Goal: Navigation & Orientation: Find specific page/section

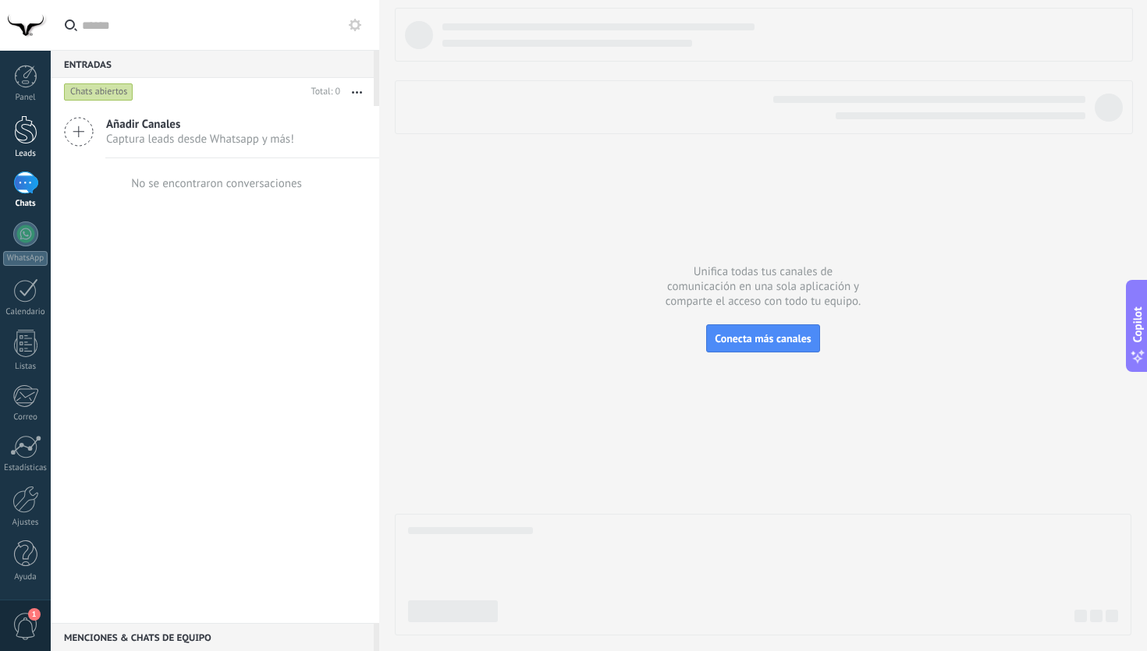
click at [37, 143] on div at bounding box center [25, 129] width 23 height 29
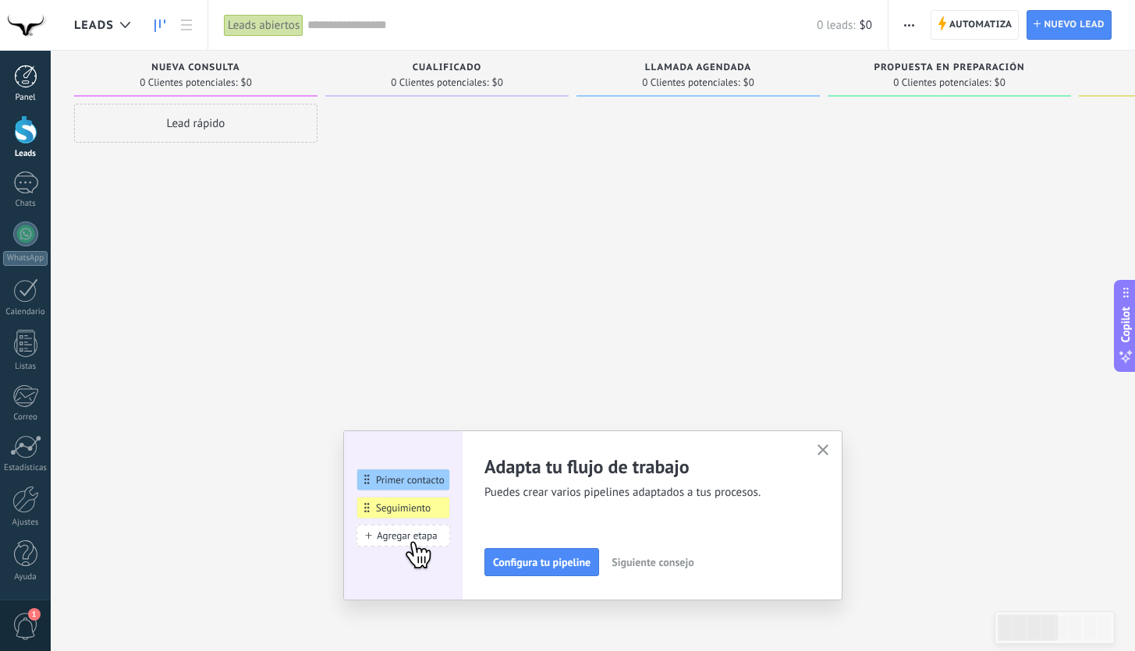
click at [17, 85] on div at bounding box center [25, 76] width 23 height 23
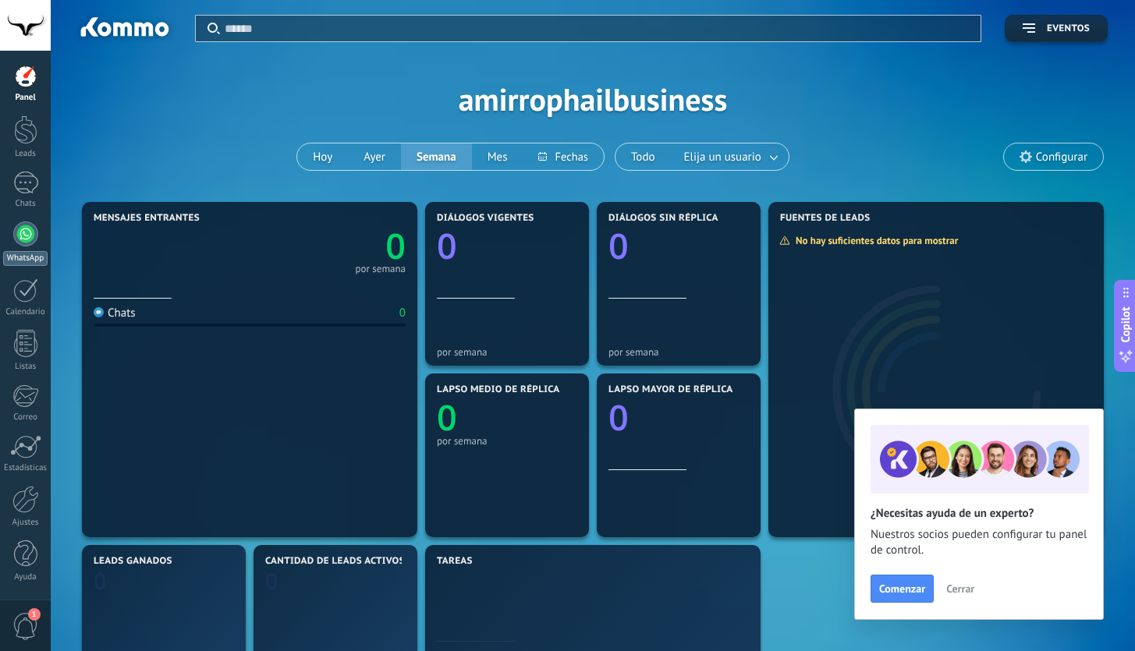
click at [23, 232] on div at bounding box center [25, 234] width 25 height 25
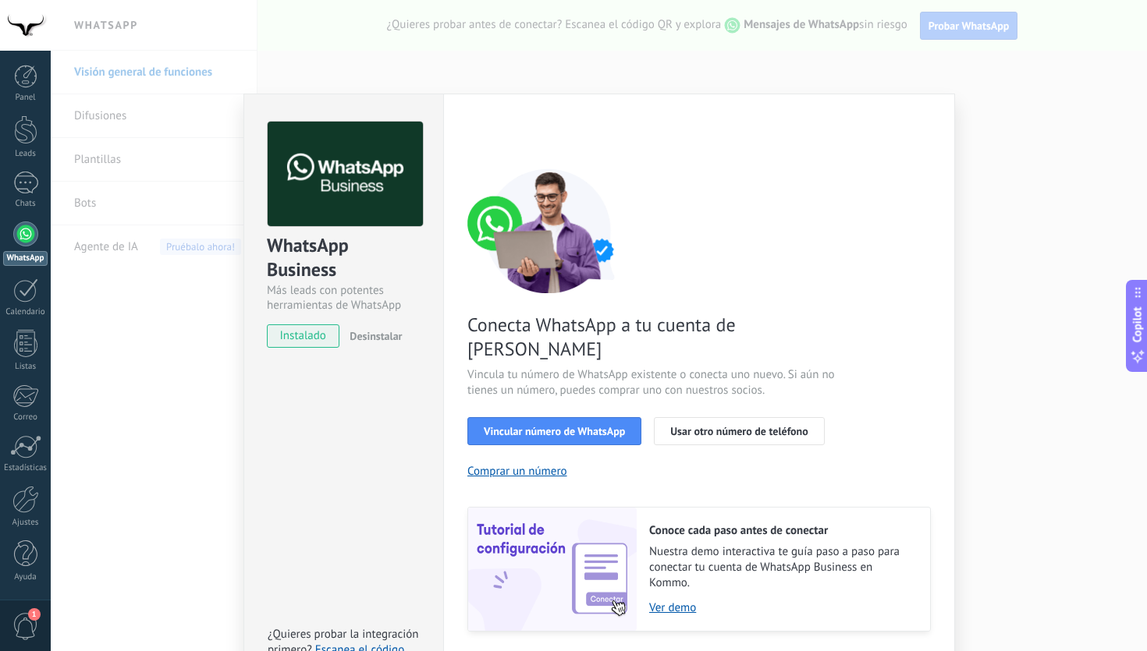
click at [165, 393] on div "WhatsApp Business Más leads con potentes herramientas de WhatsApp instalado Des…" at bounding box center [599, 325] width 1096 height 651
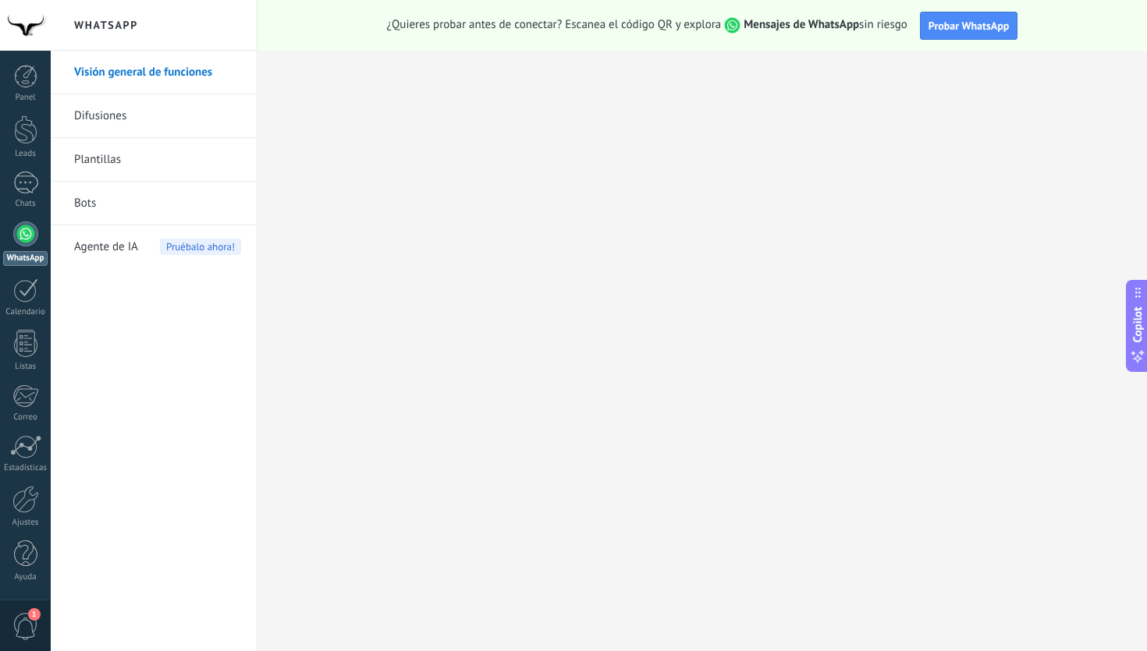
click at [127, 123] on link "Difusiones" at bounding box center [157, 116] width 167 height 44
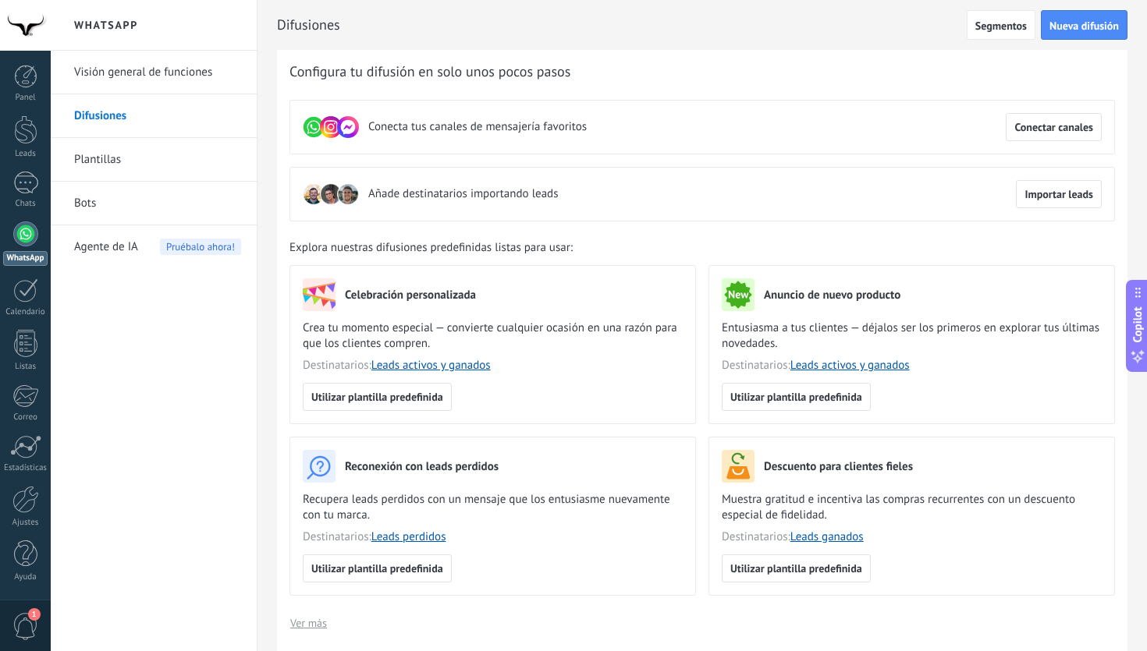
click at [122, 158] on link "Plantillas" at bounding box center [157, 160] width 167 height 44
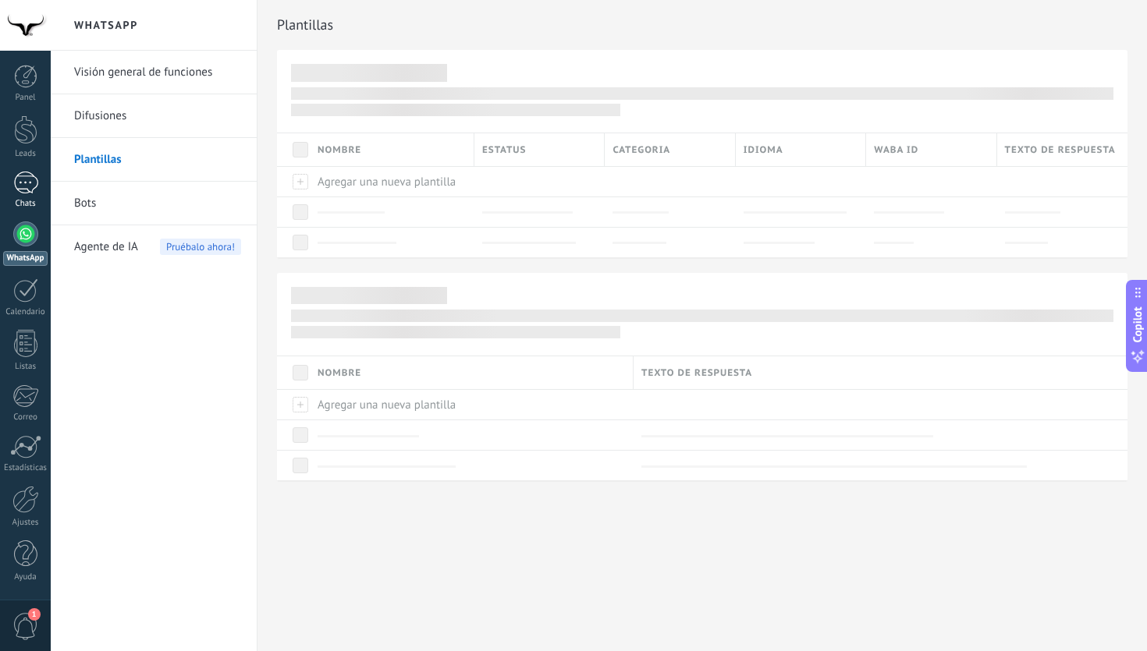
click at [20, 193] on div at bounding box center [25, 183] width 25 height 23
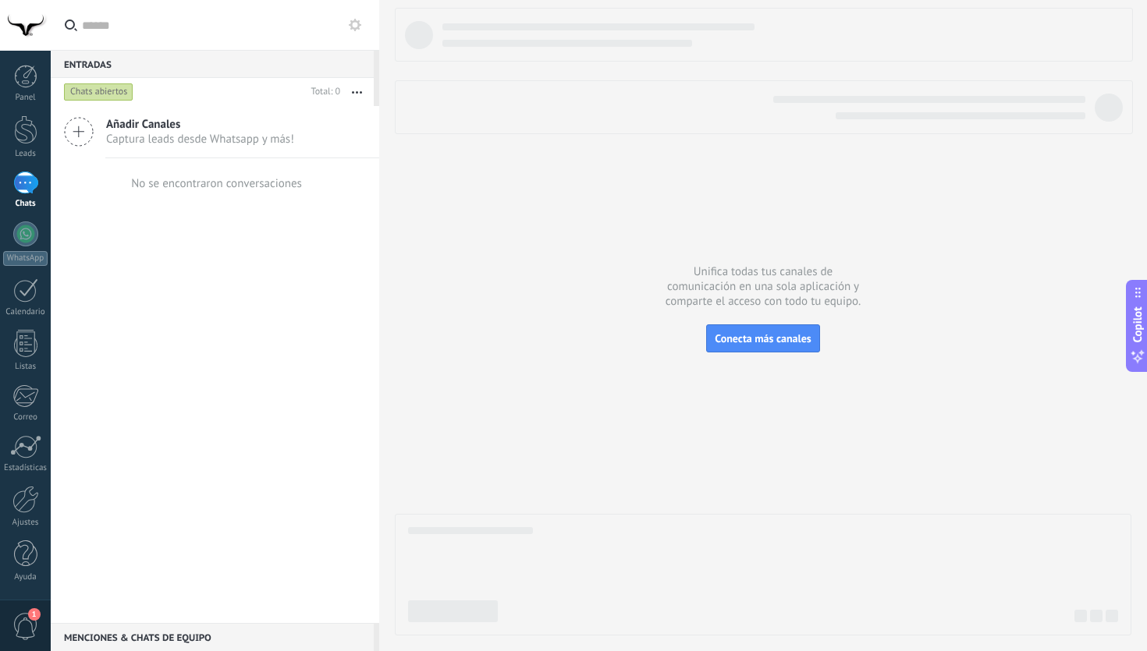
click at [179, 142] on span "Captura leads desde Whatsapp y más!" at bounding box center [200, 139] width 188 height 15
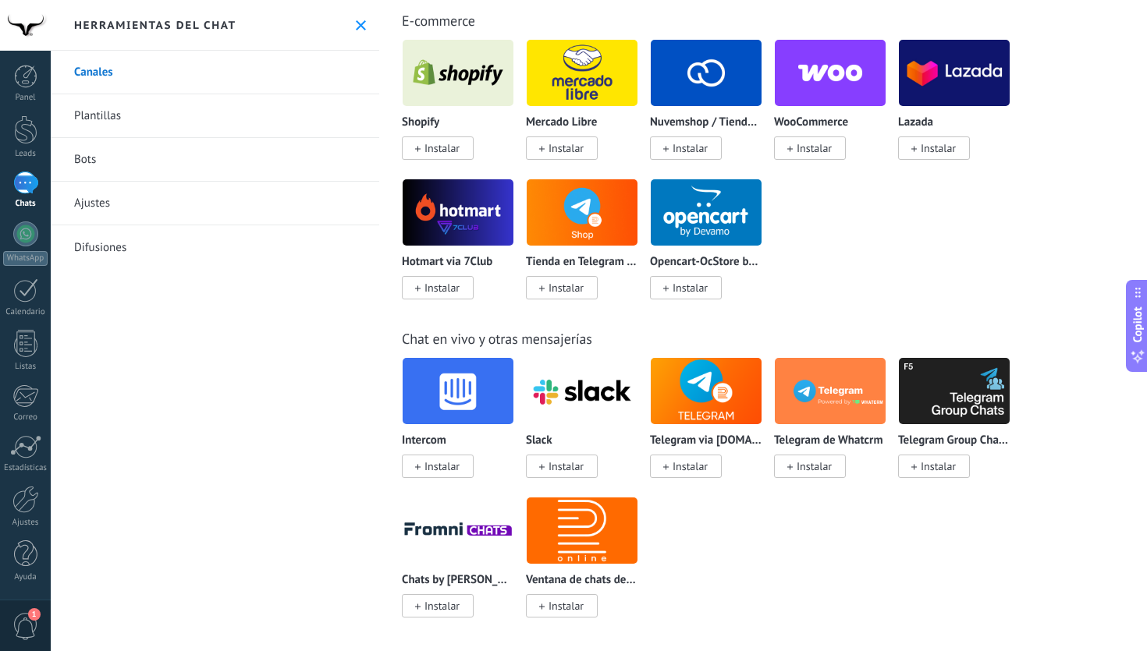
scroll to position [1871, 0]
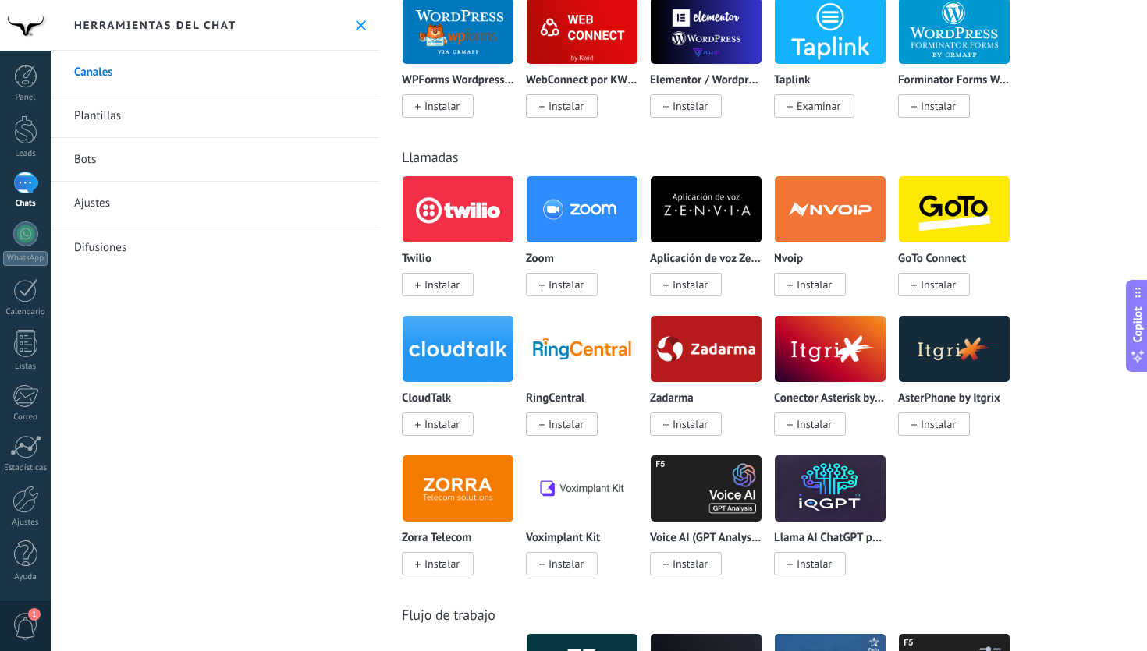
click at [156, 208] on link "Ajustes" at bounding box center [215, 204] width 328 height 44
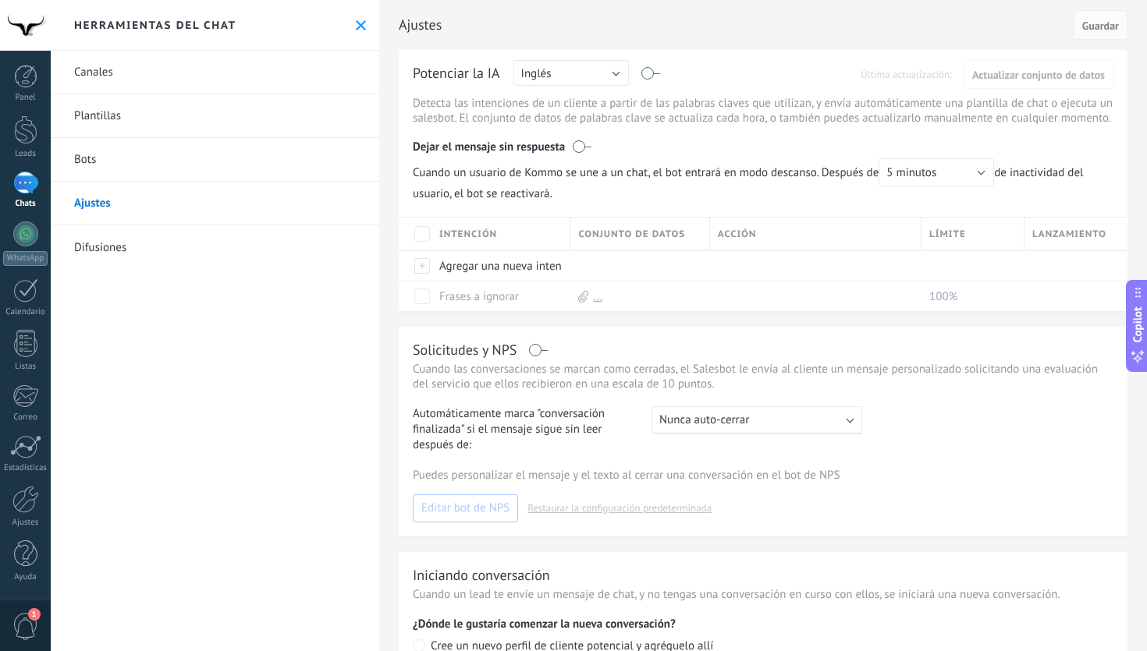
click at [151, 246] on link "Difusiones" at bounding box center [215, 247] width 328 height 44
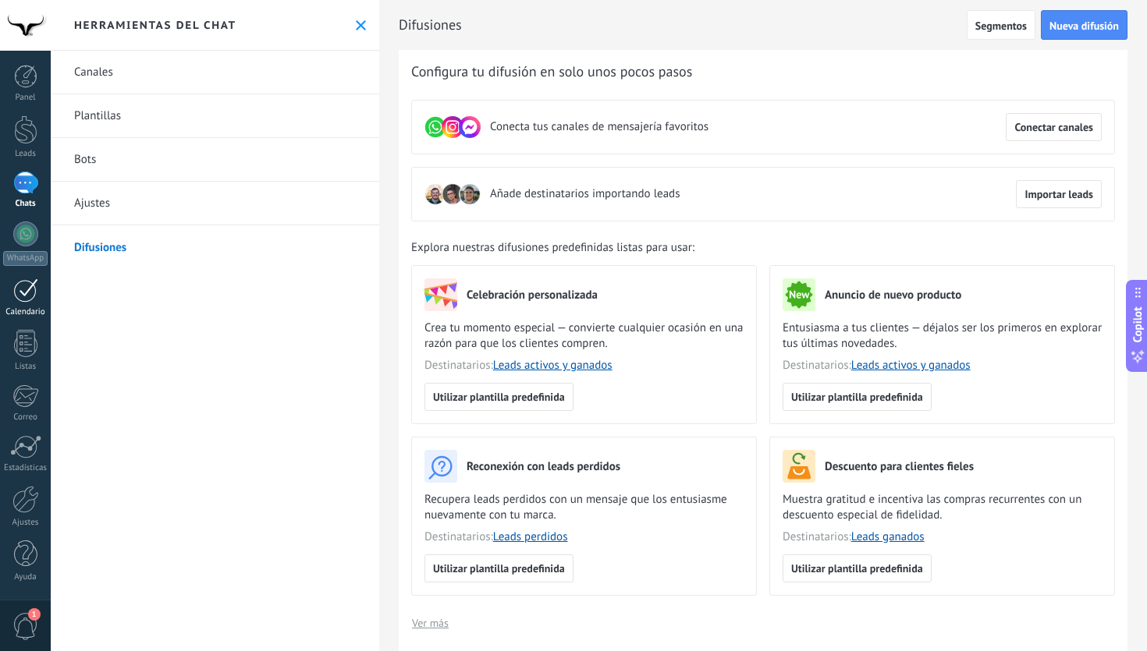
click at [29, 303] on link "Calendario" at bounding box center [25, 298] width 51 height 39
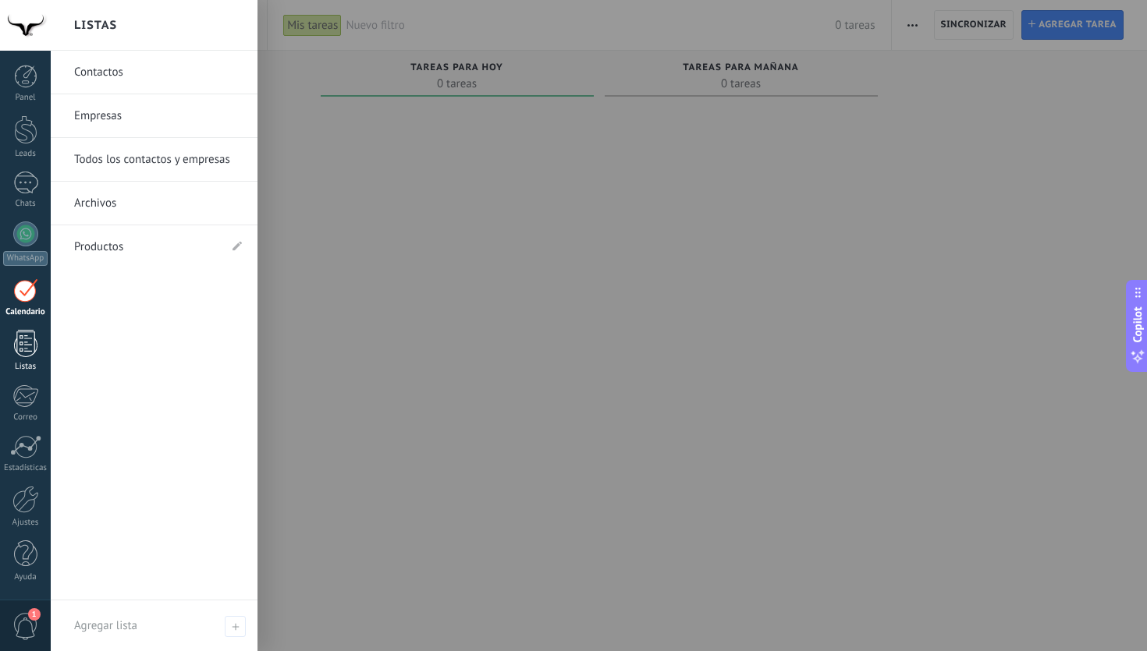
click at [23, 349] on div at bounding box center [25, 343] width 23 height 27
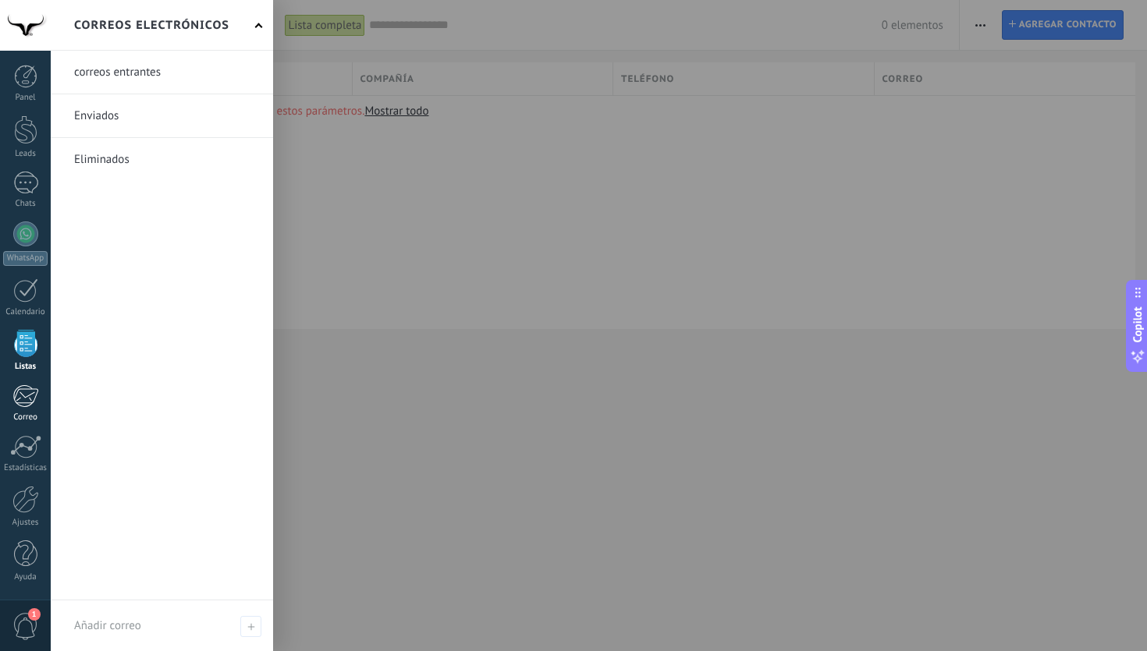
click at [33, 401] on div at bounding box center [25, 396] width 26 height 23
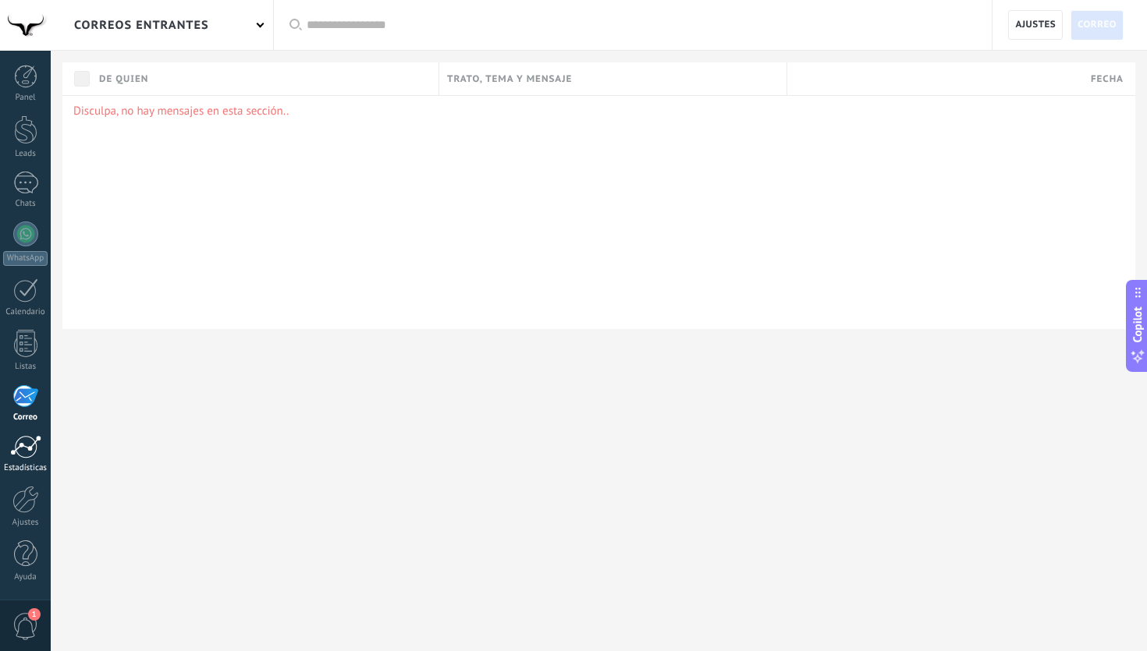
click at [17, 442] on div at bounding box center [25, 446] width 31 height 23
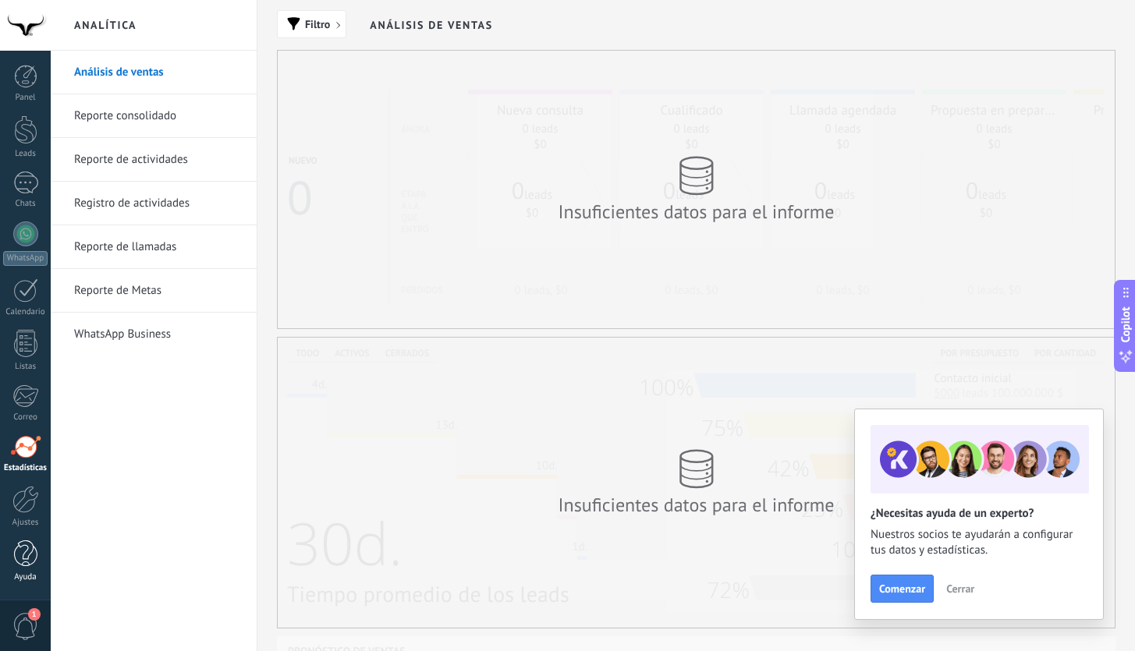
click at [27, 555] on div at bounding box center [25, 554] width 23 height 27
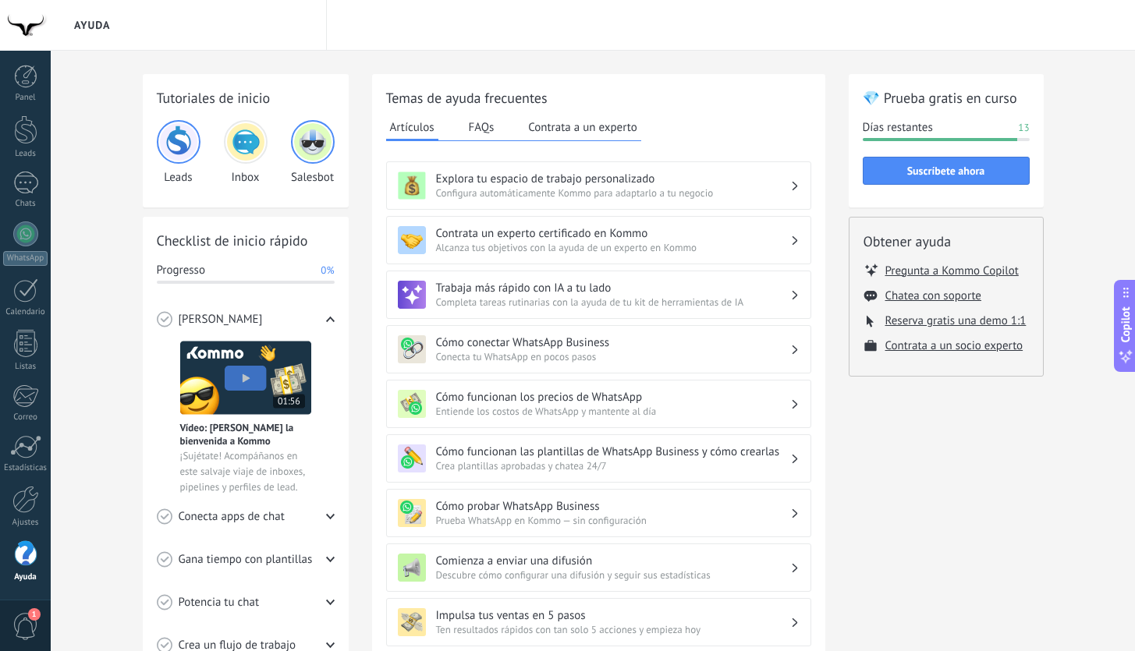
click at [27, 631] on span "1" at bounding box center [25, 626] width 27 height 27
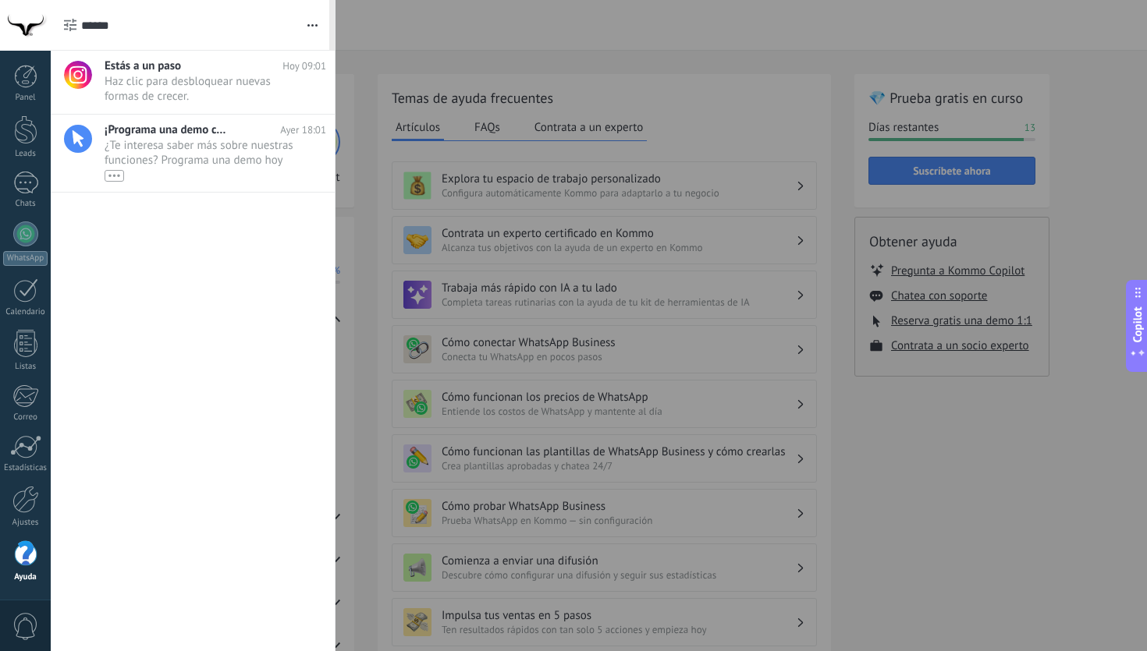
click at [27, 631] on span "0" at bounding box center [25, 626] width 27 height 27
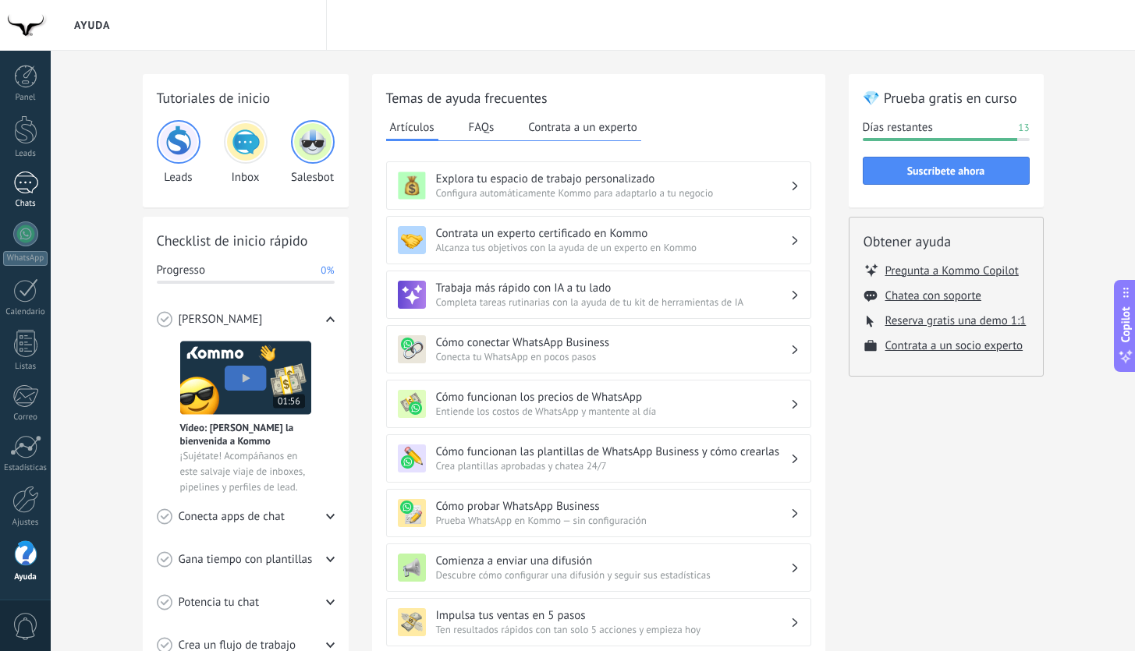
click at [27, 190] on div at bounding box center [25, 183] width 25 height 23
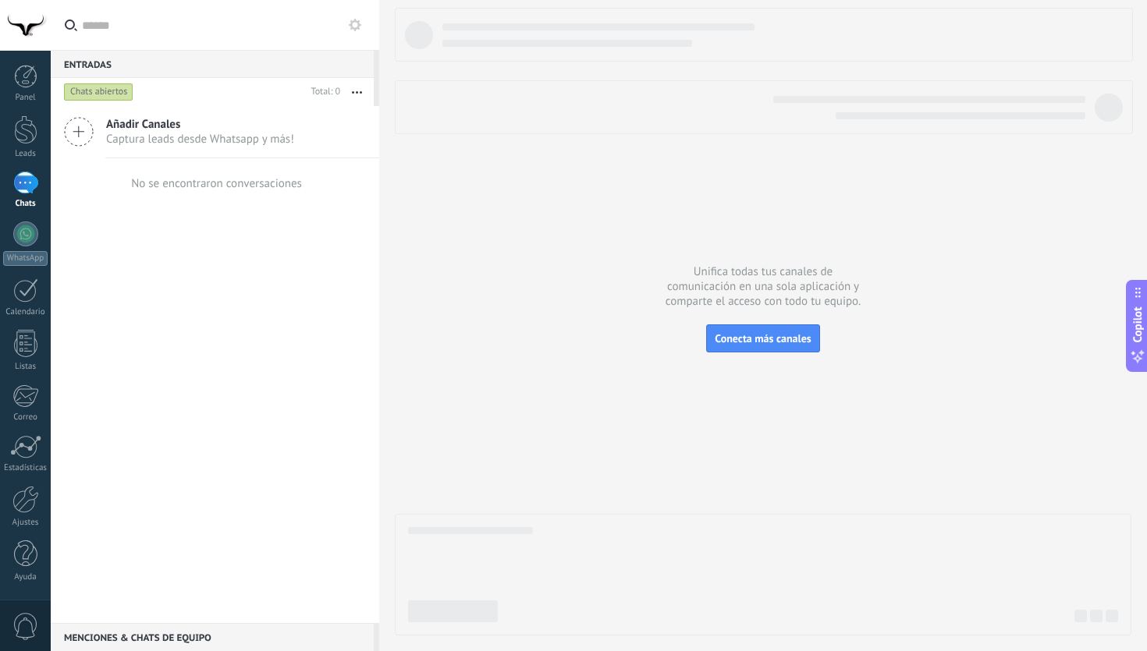
click at [25, 182] on div at bounding box center [25, 183] width 25 height 23
click at [254, 140] on span "Captura leads desde Whatsapp y más!" at bounding box center [200, 139] width 188 height 15
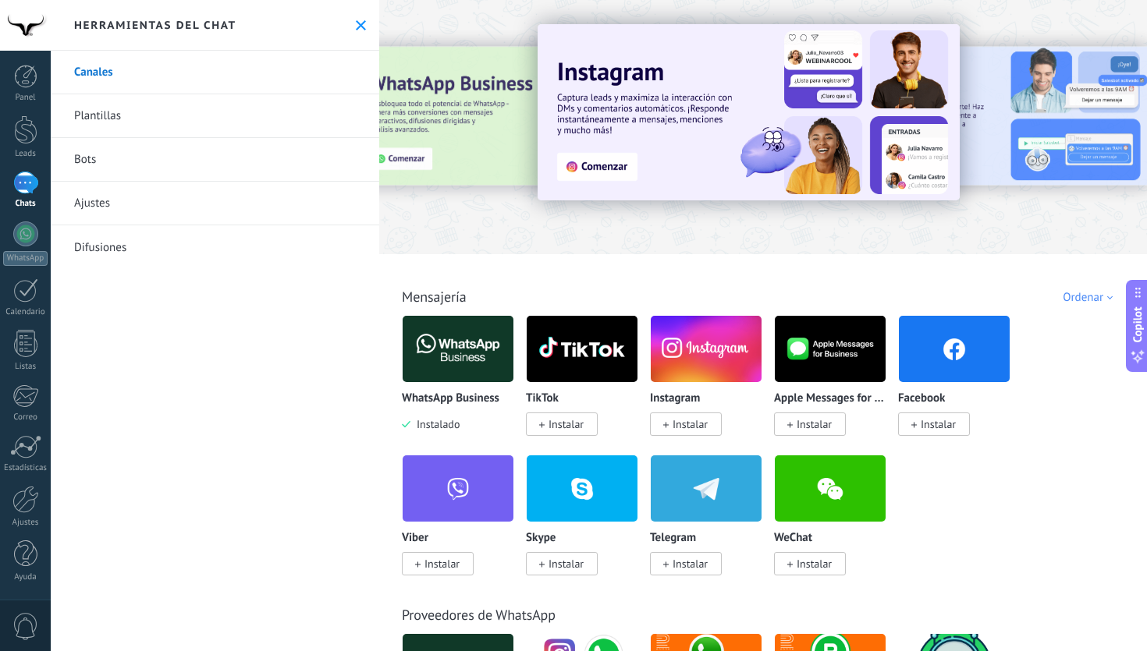
click at [356, 24] on icon at bounding box center [361, 25] width 10 height 10
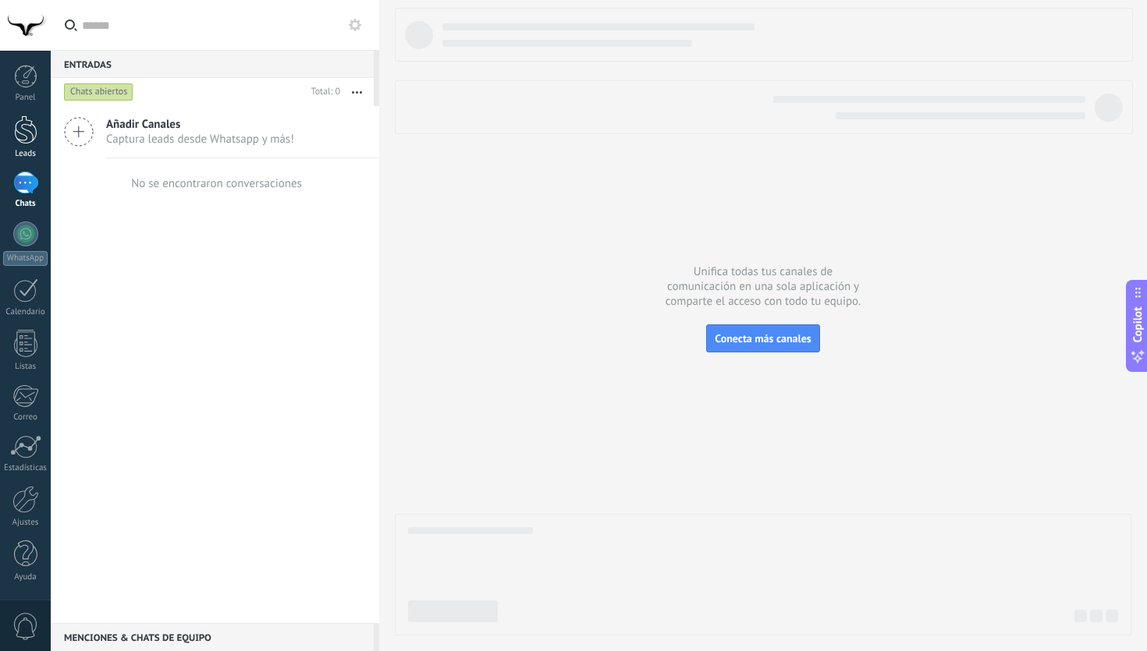
click at [34, 125] on div at bounding box center [25, 129] width 23 height 29
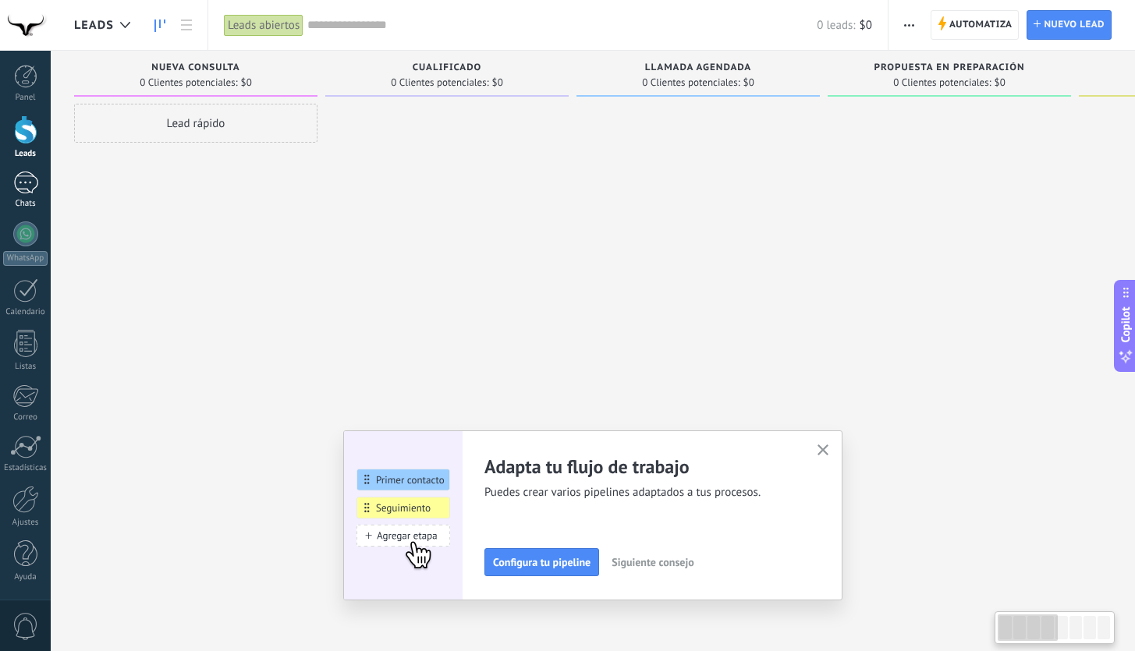
click at [27, 176] on div at bounding box center [25, 183] width 25 height 23
